Goal: Check status: Check status

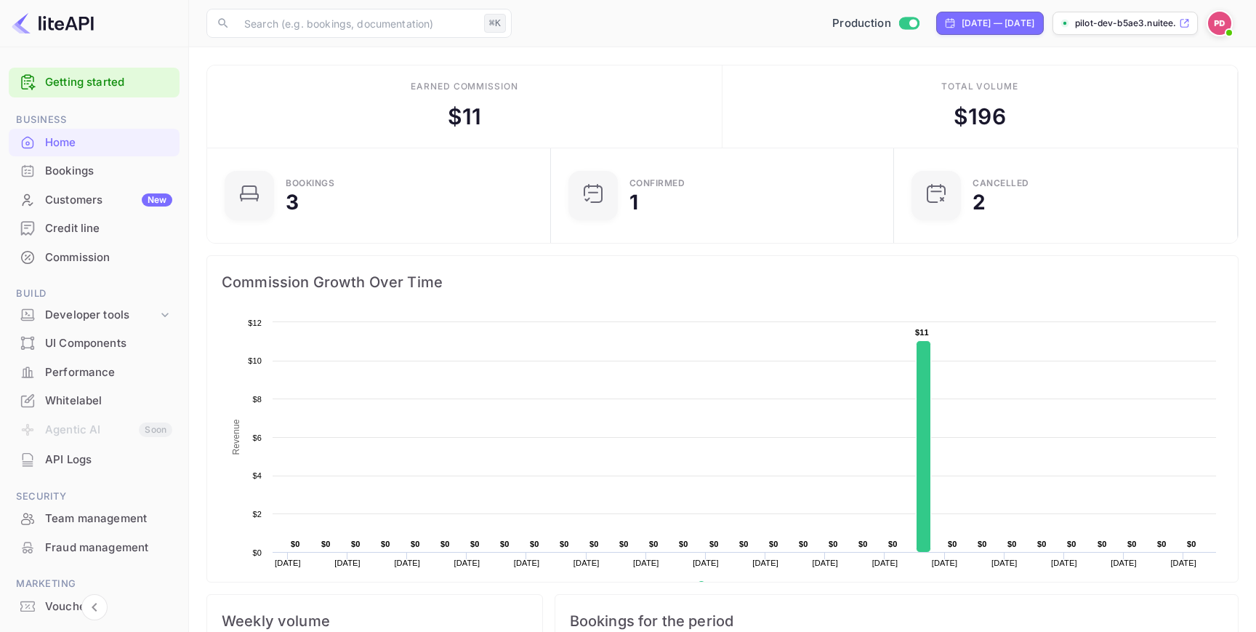
scroll to position [236, 335]
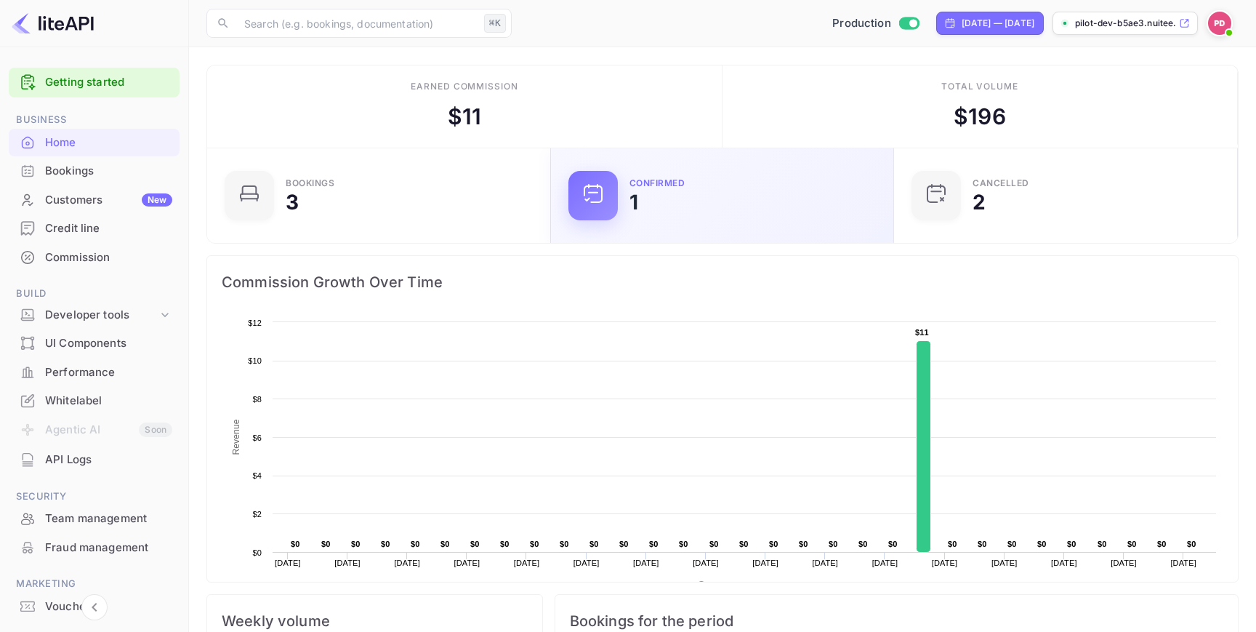
click at [604, 190] on icon at bounding box center [593, 193] width 23 height 23
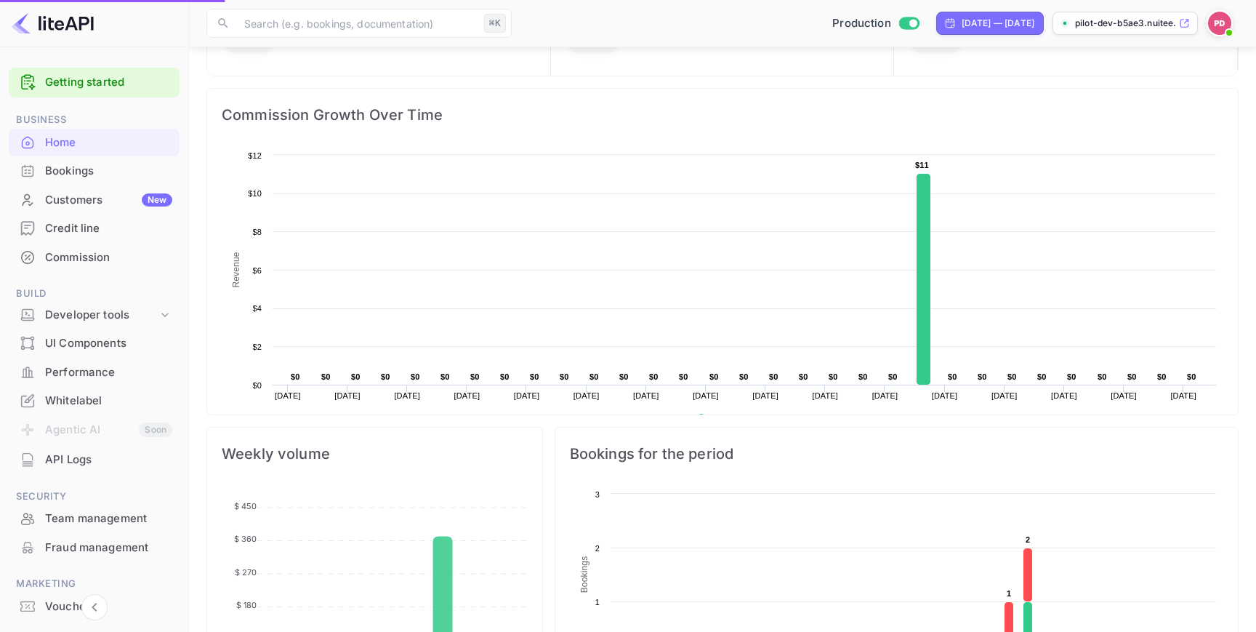
scroll to position [119, 0]
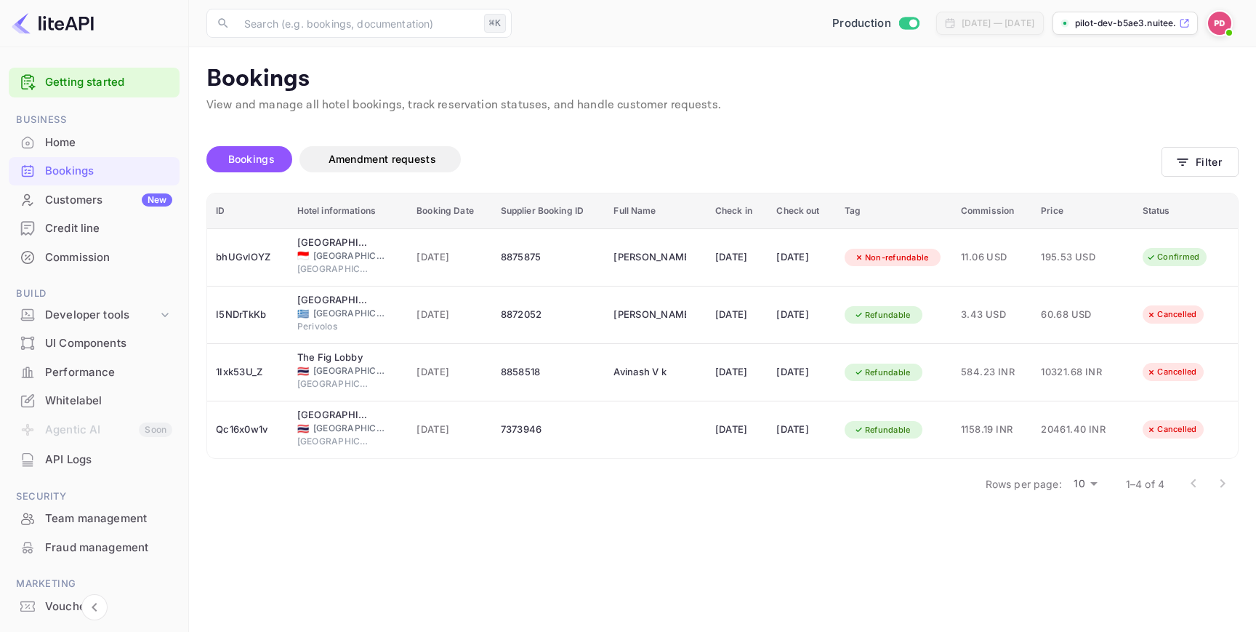
click at [107, 220] on div "Credit line" at bounding box center [108, 228] width 127 height 17
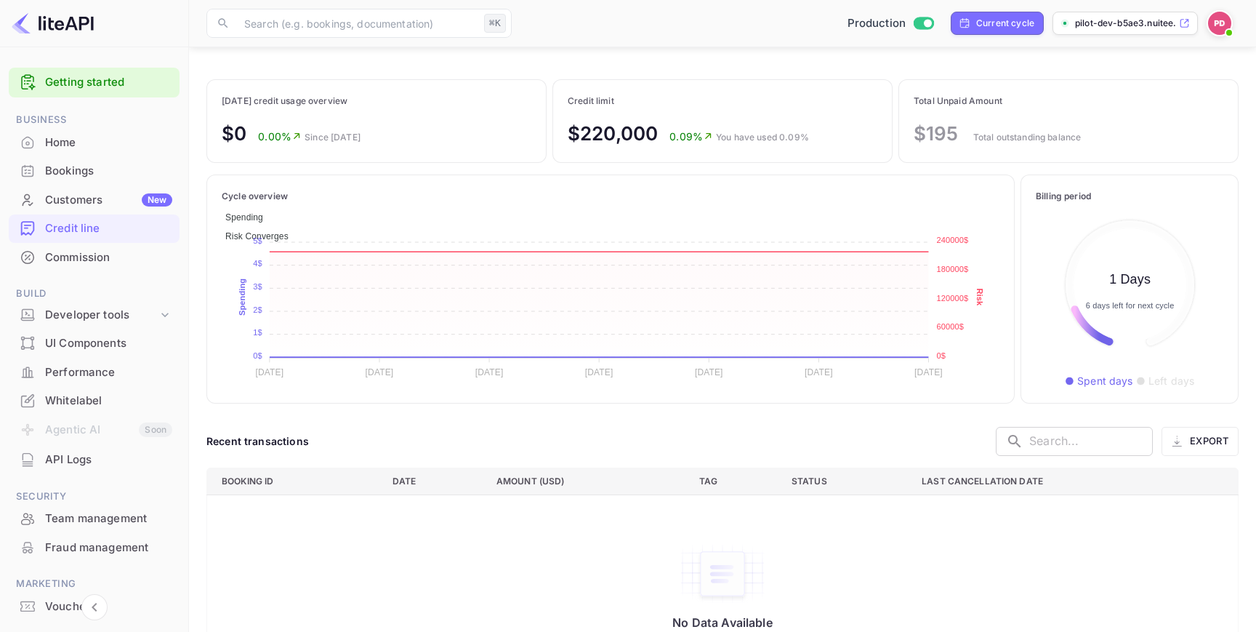
scroll to position [6, 0]
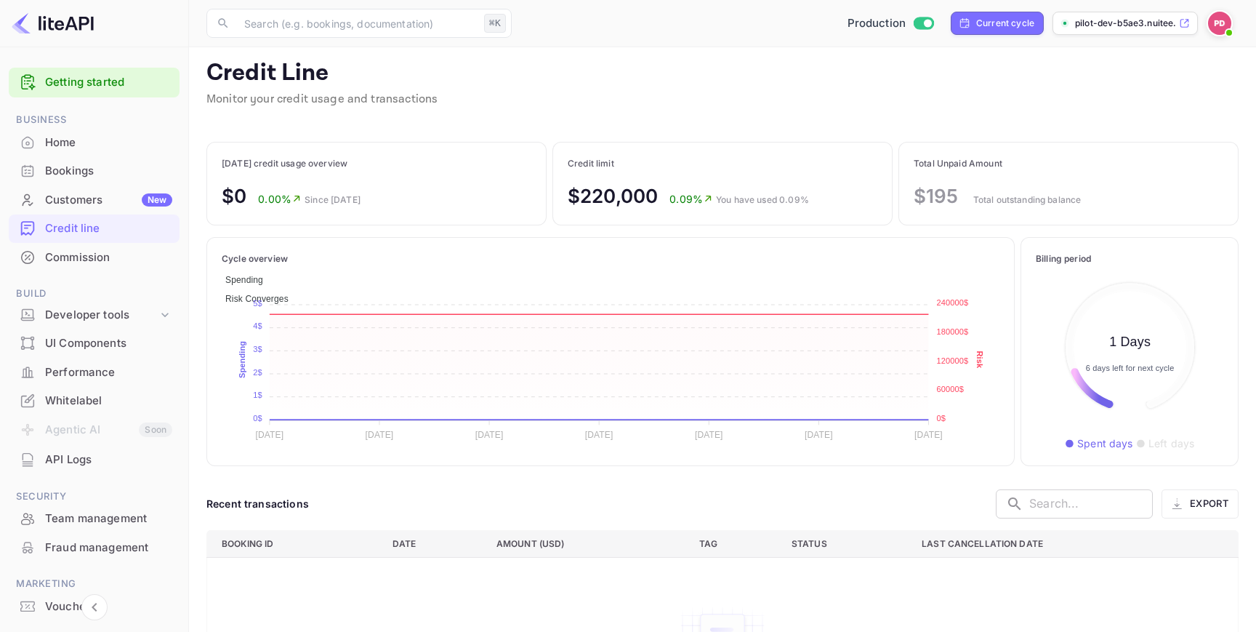
click at [1014, 201] on p "Total outstanding balance" at bounding box center [1028, 199] width 108 height 13
click at [81, 198] on div "Customers New" at bounding box center [108, 200] width 127 height 17
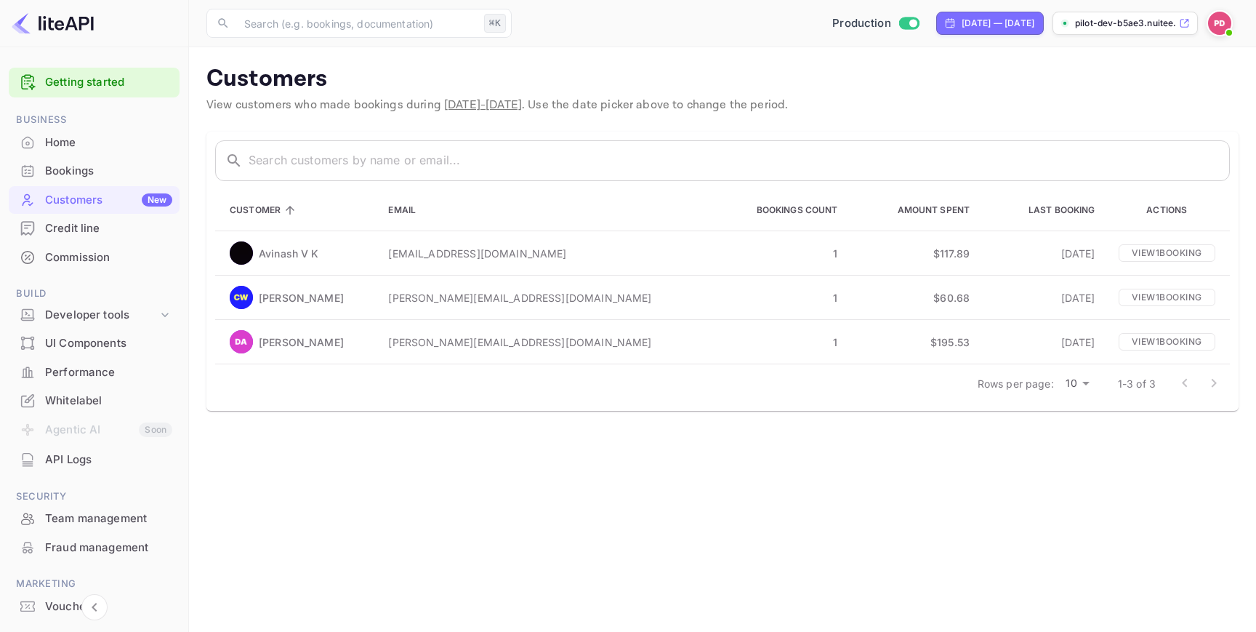
click at [95, 180] on div "Bookings" at bounding box center [94, 171] width 171 height 28
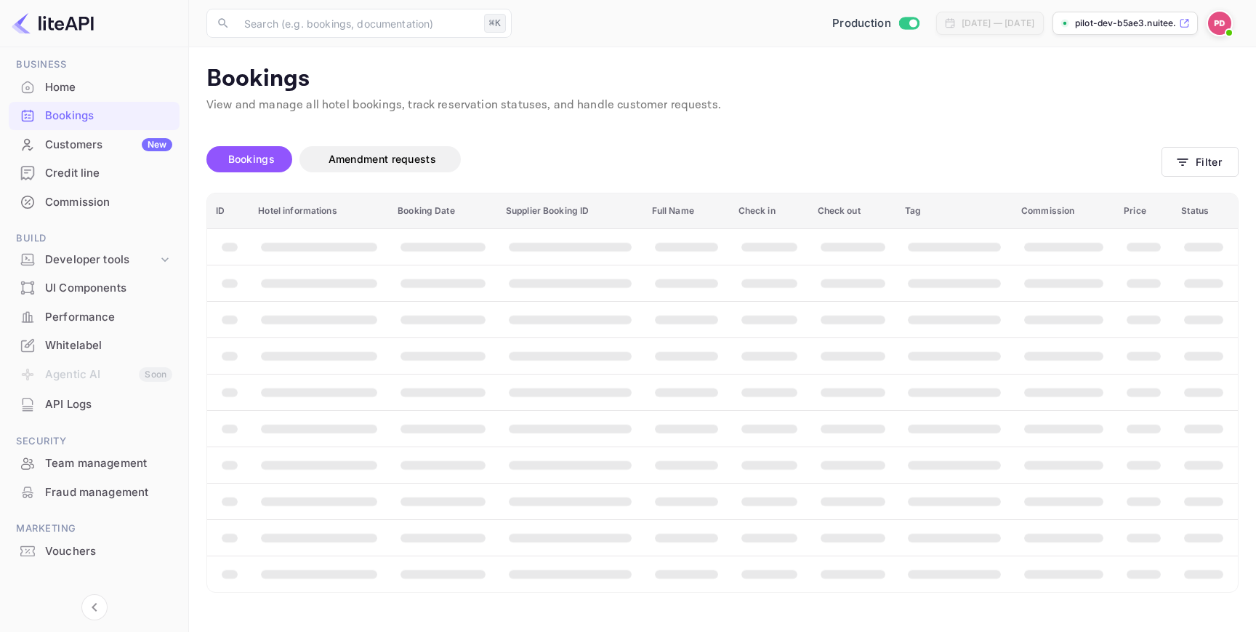
scroll to position [69, 0]
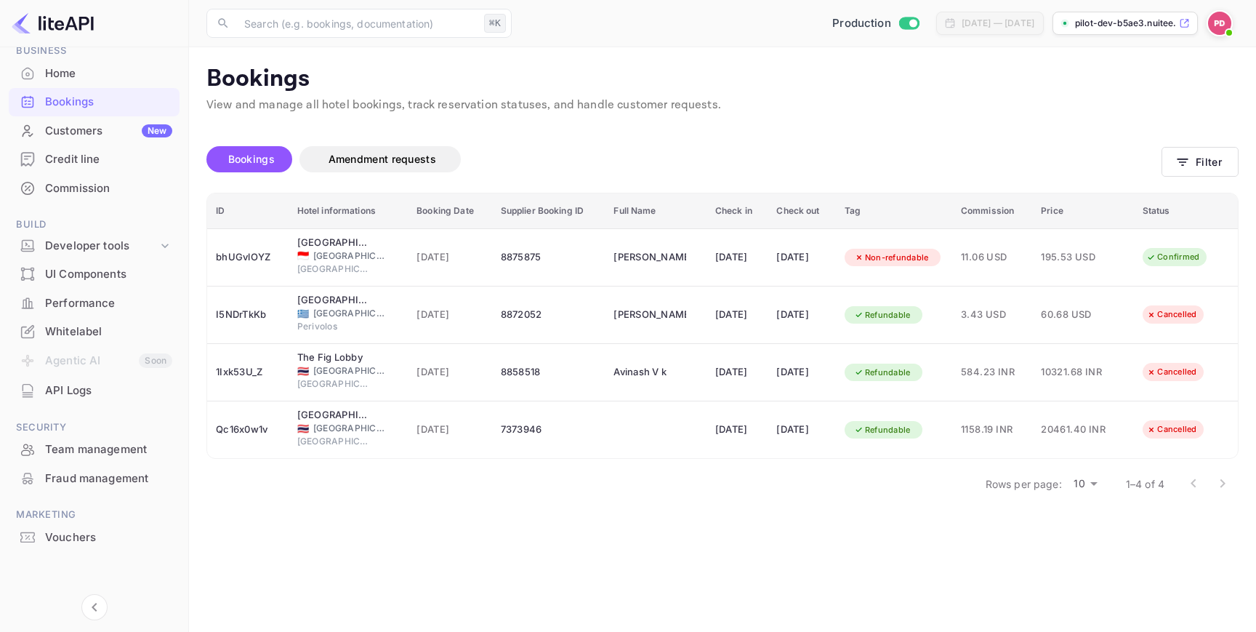
click at [1226, 25] on img at bounding box center [1219, 23] width 23 height 23
click at [960, 139] on div at bounding box center [628, 316] width 1256 height 632
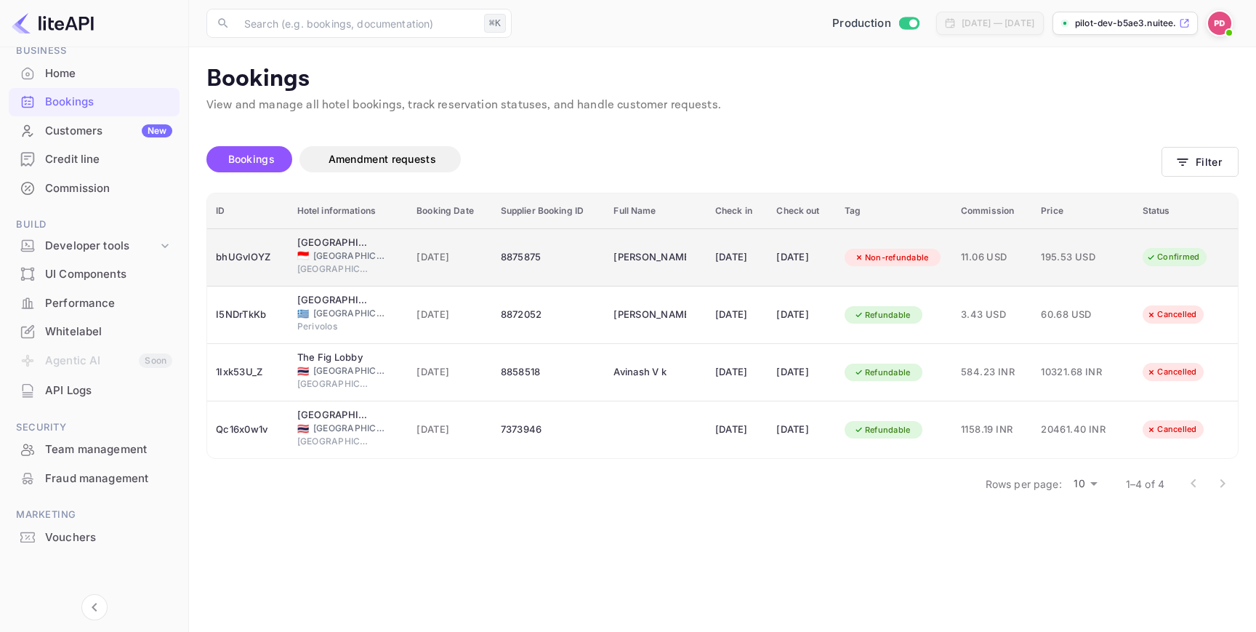
click at [952, 257] on td "Non-refundable" at bounding box center [894, 257] width 116 height 58
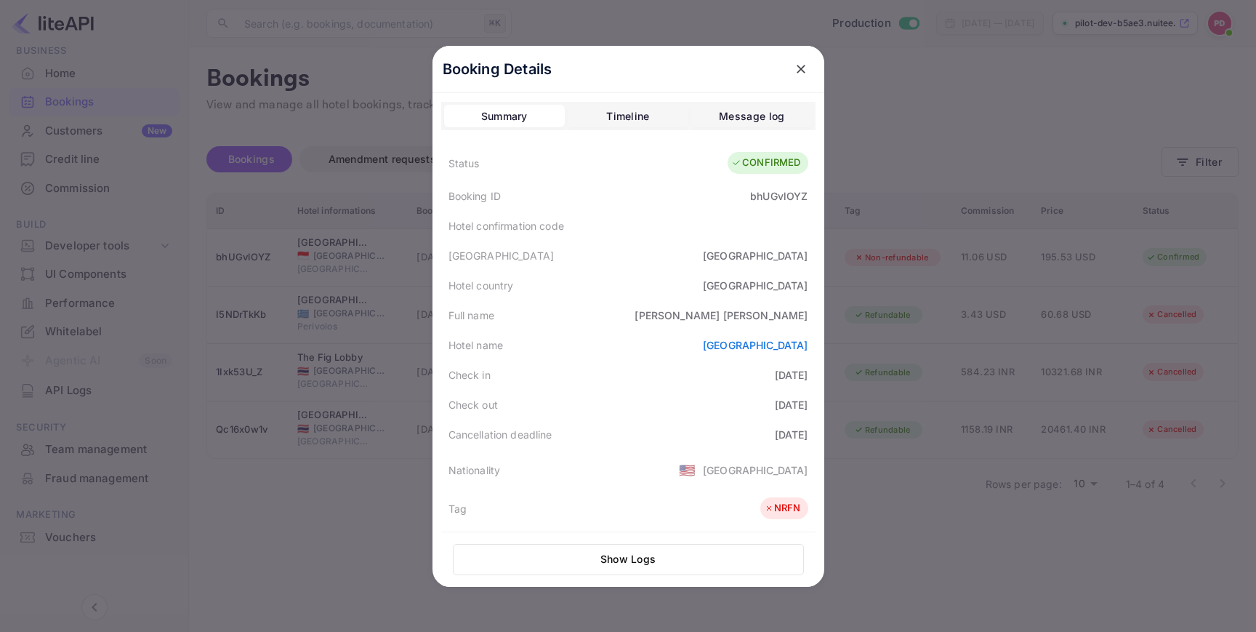
click at [661, 122] on button "Timeline" at bounding box center [628, 116] width 121 height 23
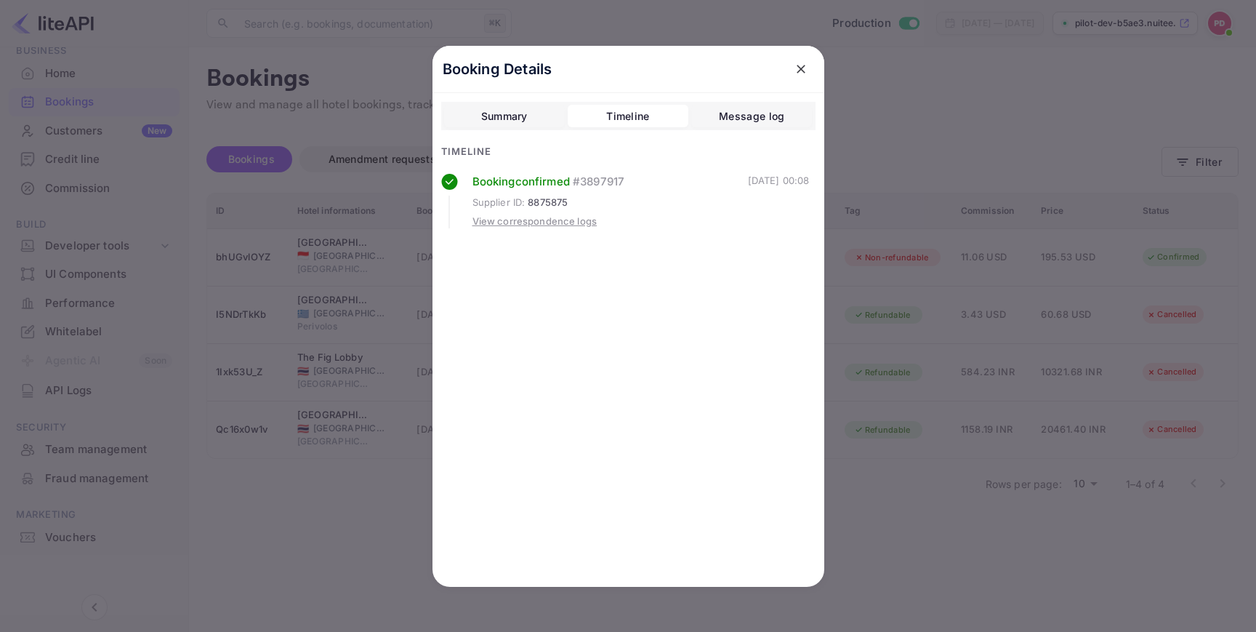
click at [738, 128] on div "Summary Timeline Message log" at bounding box center [628, 116] width 374 height 29
click at [753, 118] on div "Message log" at bounding box center [751, 116] width 65 height 17
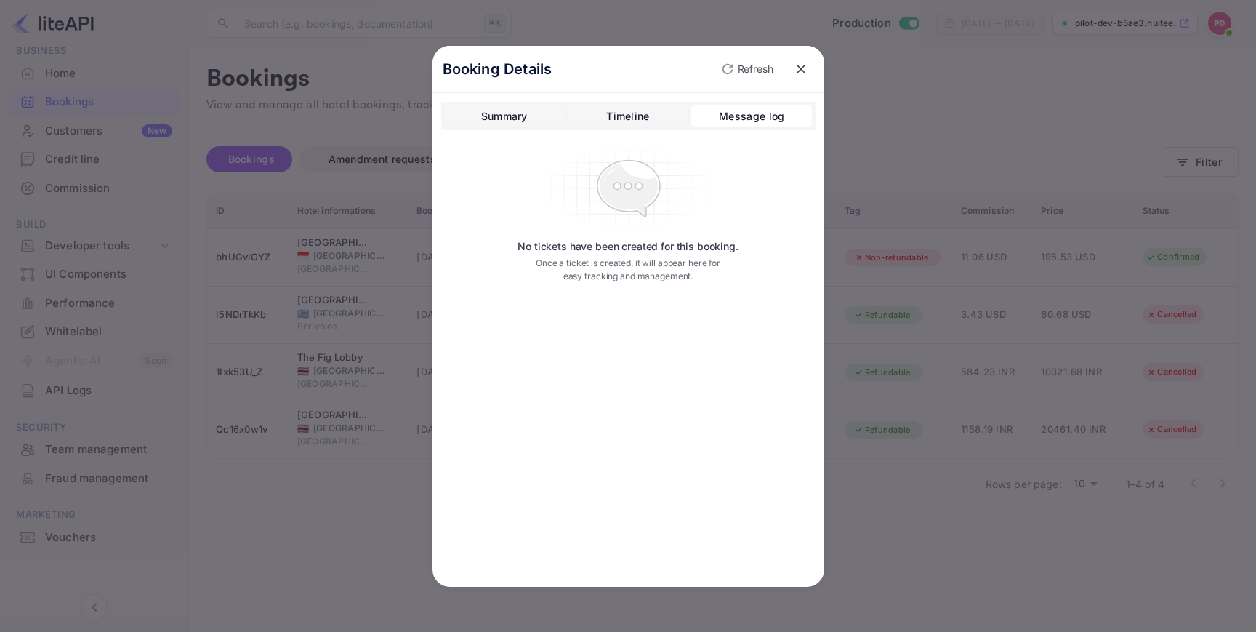
click at [803, 70] on icon "close" at bounding box center [801, 69] width 15 height 15
